Goal: Navigation & Orientation: Find specific page/section

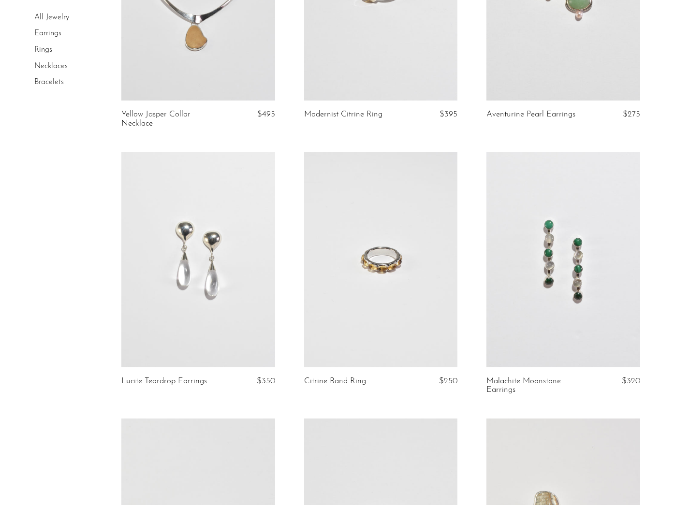
scroll to position [204, 0]
click at [357, 225] on link at bounding box center [380, 258] width 153 height 215
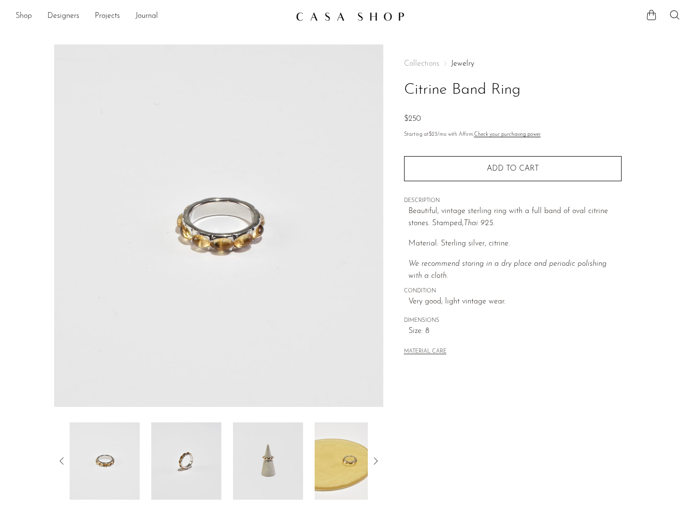
click at [29, 15] on link "Shop" at bounding box center [23, 16] width 16 height 13
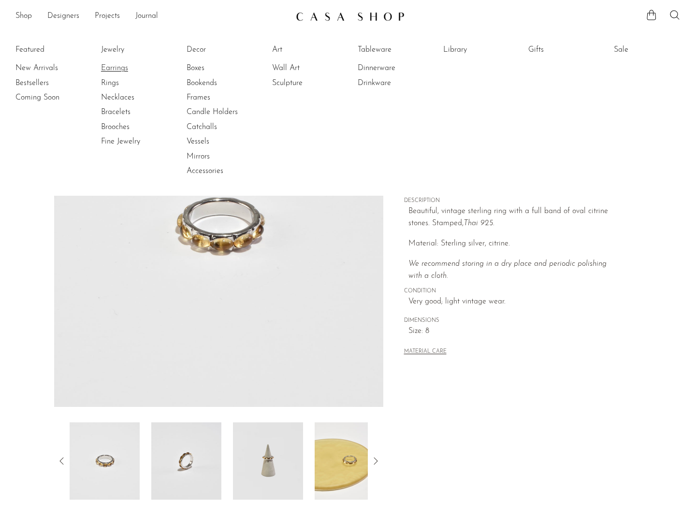
click at [109, 65] on link "Earrings" at bounding box center [137, 68] width 73 height 11
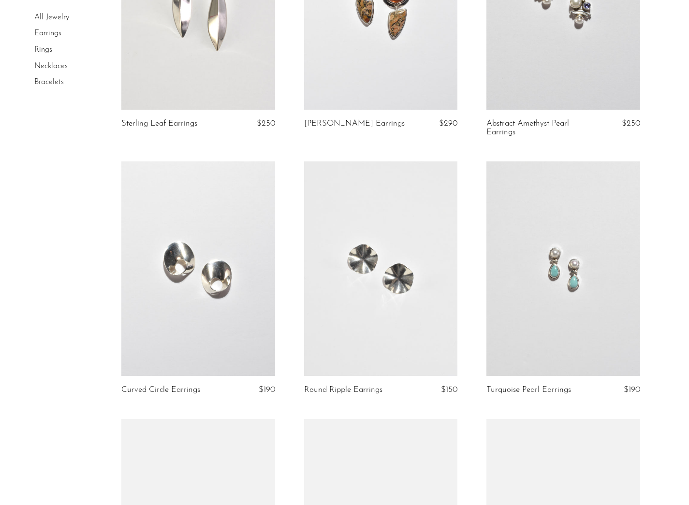
scroll to position [987, 0]
